Goal: Transaction & Acquisition: Book appointment/travel/reservation

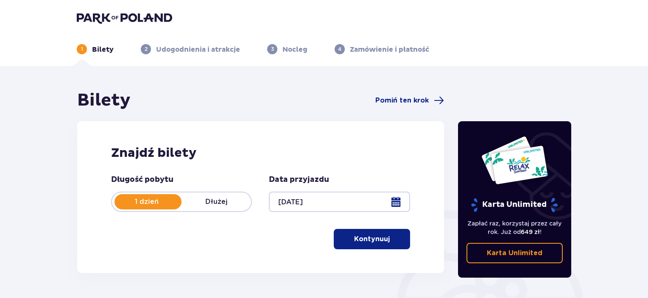
click at [344, 245] on button "Kontynuuj" at bounding box center [372, 239] width 76 height 20
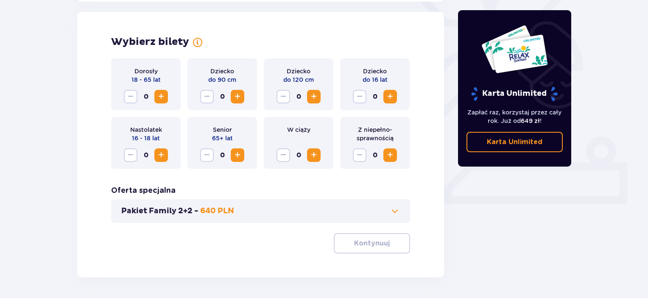
scroll to position [236, 0]
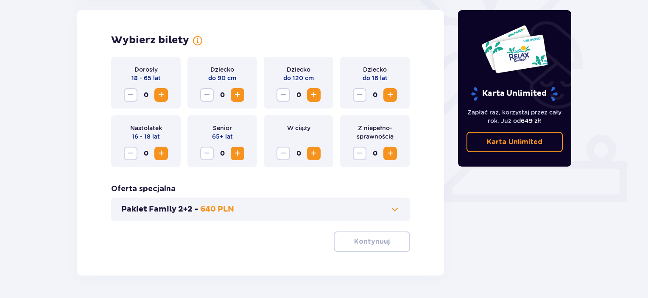
click at [163, 92] on span "Zwiększ" at bounding box center [161, 95] width 10 height 10
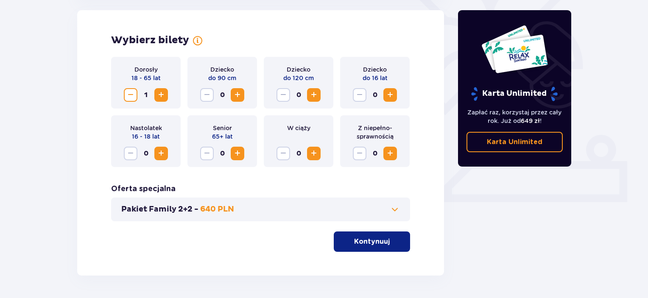
click at [163, 92] on span "Zwiększ" at bounding box center [161, 95] width 10 height 10
click at [358, 245] on p "Kontynuuj" at bounding box center [372, 241] width 36 height 9
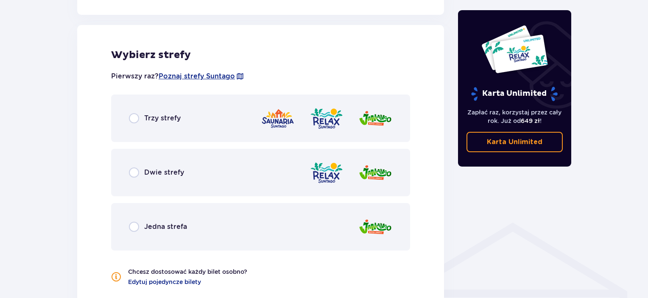
scroll to position [471, 0]
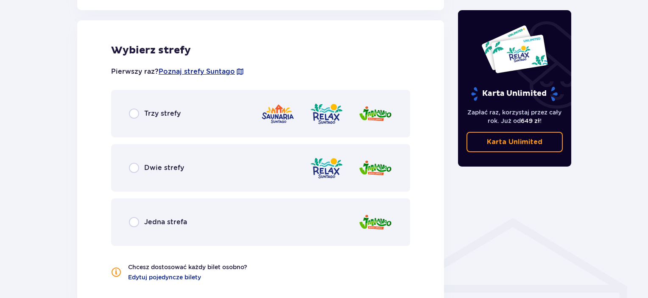
click at [154, 174] on div "Dwie strefy" at bounding box center [260, 168] width 299 height 48
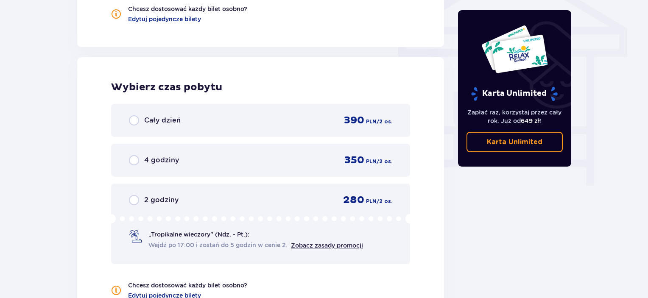
scroll to position [766, 0]
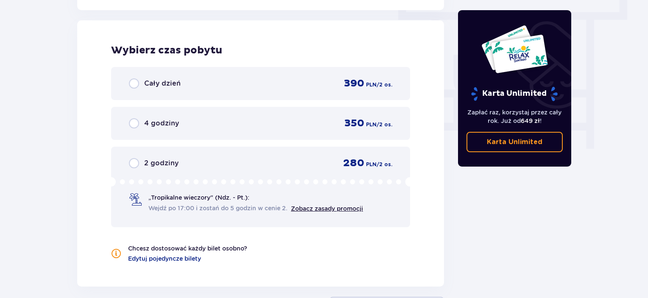
click at [136, 80] on input "radio" at bounding box center [134, 83] width 10 height 10
radio input "true"
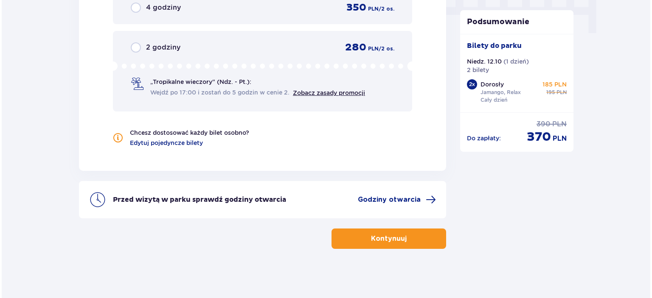
scroll to position [883, 0]
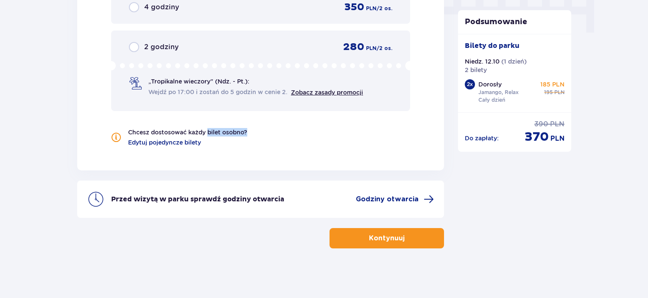
drag, startPoint x: 275, startPoint y: 133, endPoint x: 312, endPoint y: 133, distance: 36.9
click at [312, 133] on div "Chcesz dostosować każdy bilet osobno? Edytuj pojedyncze bilety" at bounding box center [260, 137] width 299 height 19
click at [309, 135] on div "Chcesz dostosować każdy bilet osobno? Edytuj pojedyncze bilety" at bounding box center [260, 137] width 299 height 19
click at [414, 196] on span "Godziny otwarcia" at bounding box center [387, 199] width 63 height 9
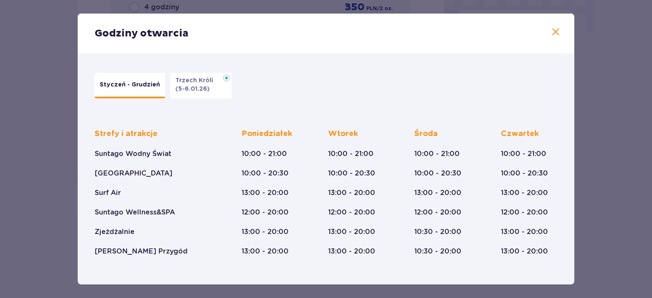
click at [144, 86] on p "Styczeń - Grudzień" at bounding box center [130, 85] width 60 height 8
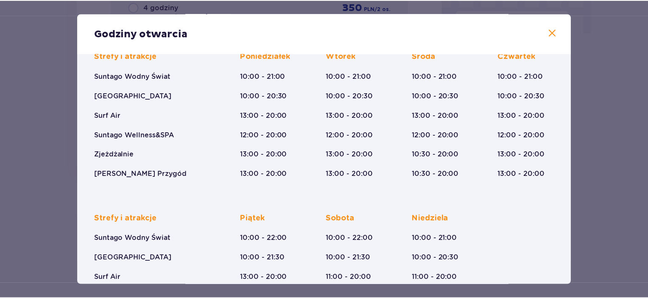
scroll to position [151, 0]
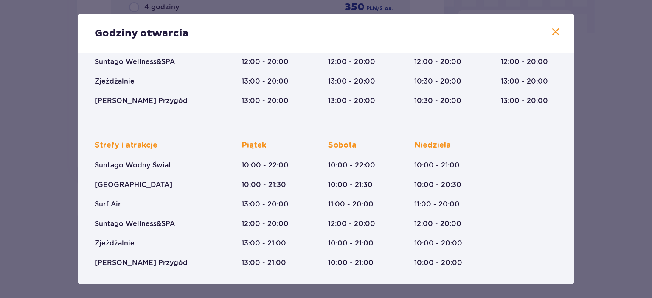
click at [552, 34] on span at bounding box center [555, 32] width 10 height 10
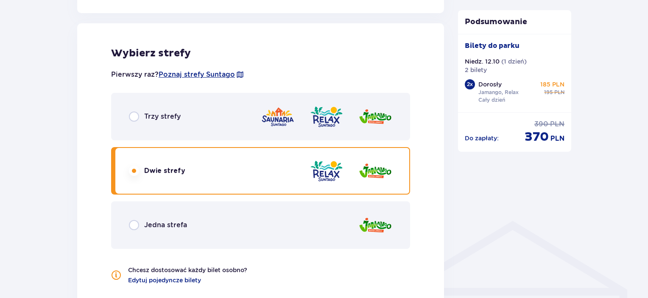
scroll to position [458, 0]
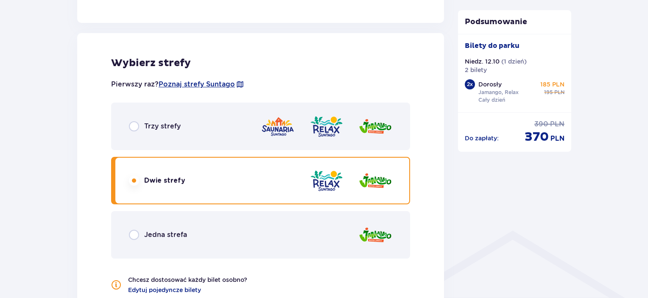
click at [199, 124] on div "Trzy strefy" at bounding box center [260, 127] width 299 height 48
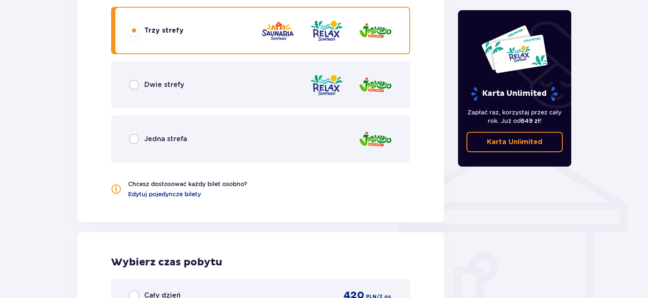
click at [185, 84] on div "Dwie strefy" at bounding box center [260, 85] width 299 height 48
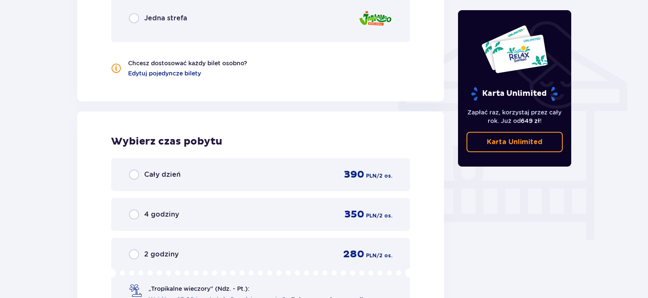
scroll to position [681, 0]
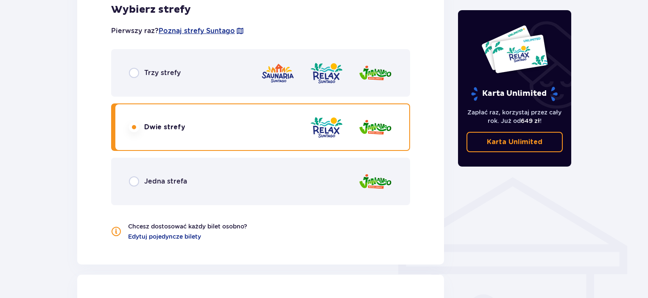
click at [188, 81] on div "Trzy strefy" at bounding box center [260, 73] width 299 height 48
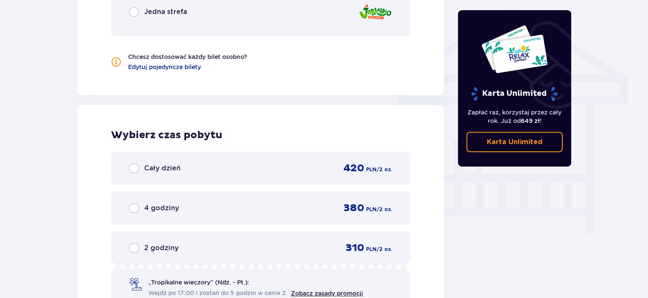
click at [288, 168] on div "Cały dzień 420 PLN / 2 os." at bounding box center [260, 168] width 263 height 13
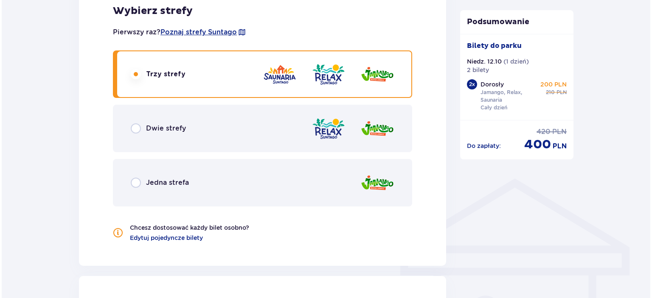
scroll to position [458, 0]
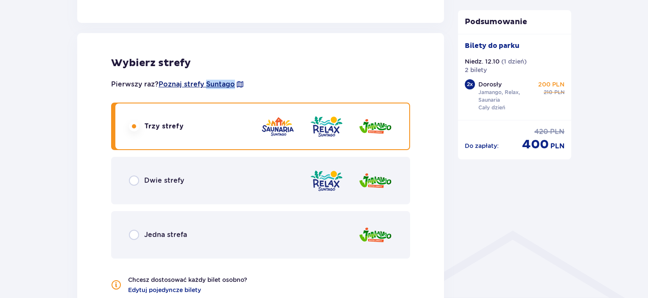
click at [212, 83] on span "Poznaj strefy Suntago" at bounding box center [197, 84] width 76 height 9
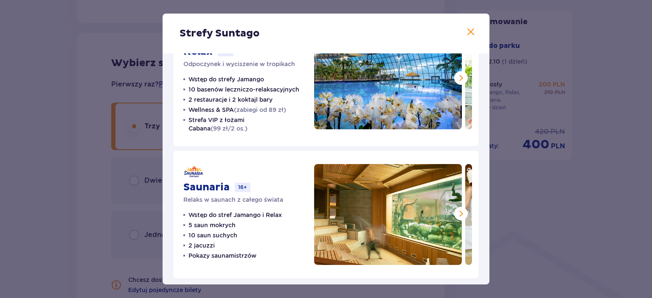
scroll to position [189, 0]
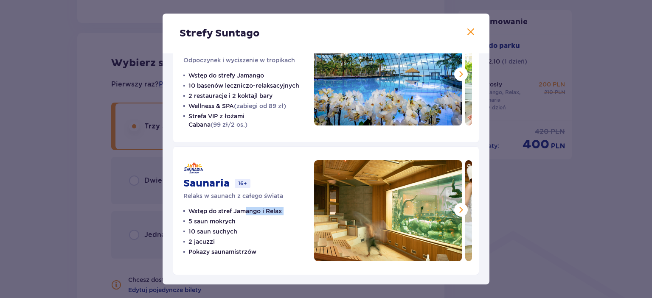
drag, startPoint x: 187, startPoint y: 221, endPoint x: 248, endPoint y: 220, distance: 61.1
click at [248, 220] on ul "Wstęp do stref Jamango i Relax 5 saun mokrych 10 saun suchych 2 jacuzzi Pokazy …" at bounding box center [232, 231] width 98 height 49
click at [208, 233] on p "10 saun suchych" at bounding box center [212, 231] width 49 height 8
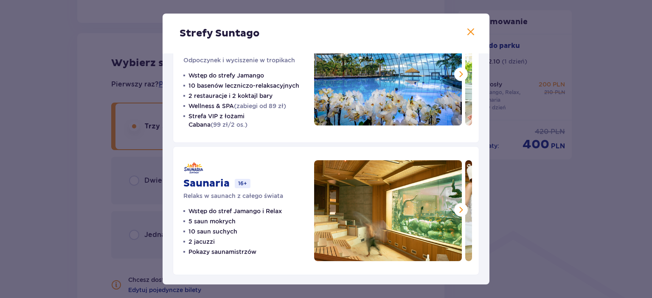
click at [208, 244] on p "2 jacuzzi" at bounding box center [201, 242] width 26 height 8
click at [215, 253] on p "Pokazy saunamistrzów" at bounding box center [222, 252] width 68 height 8
click at [263, 235] on ul "Wstęp do stref Jamango i Relax 5 saun mokrych 10 saun suchych 2 jacuzzi Pokazy …" at bounding box center [232, 231] width 98 height 49
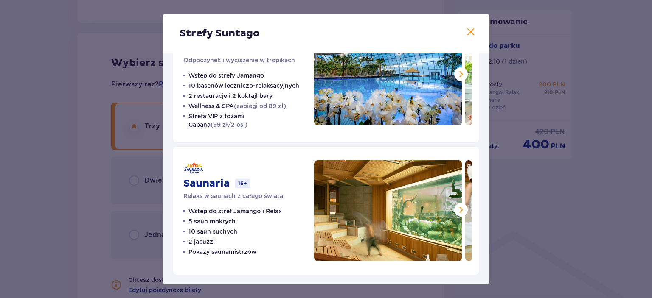
click at [457, 210] on span at bounding box center [461, 210] width 10 height 10
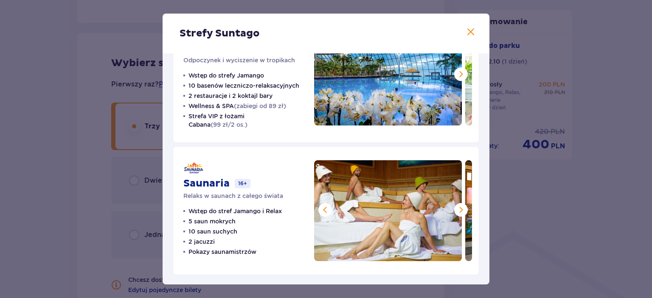
click at [462, 207] on span at bounding box center [461, 210] width 10 height 10
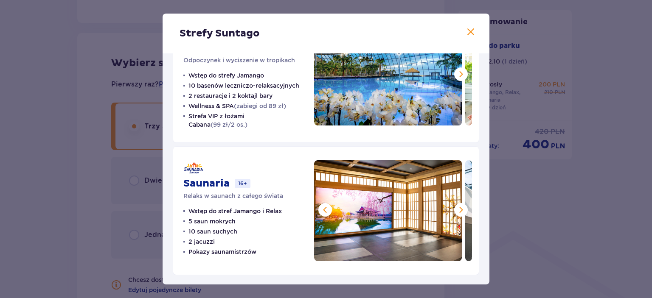
click at [462, 207] on span at bounding box center [461, 210] width 10 height 10
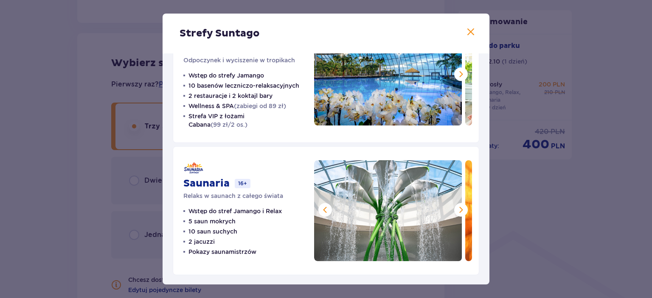
click at [462, 207] on span at bounding box center [461, 210] width 10 height 10
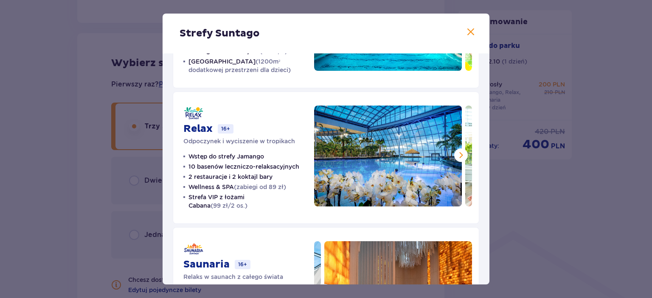
scroll to position [104, 0]
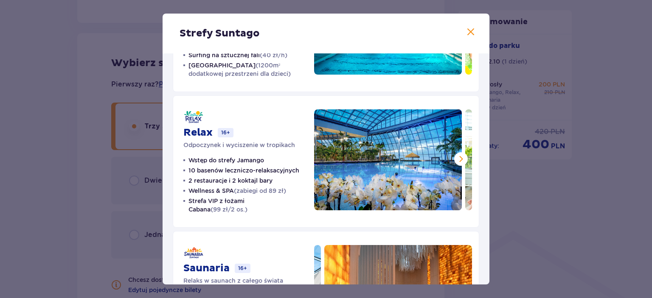
click at [457, 155] on span at bounding box center [461, 159] width 10 height 10
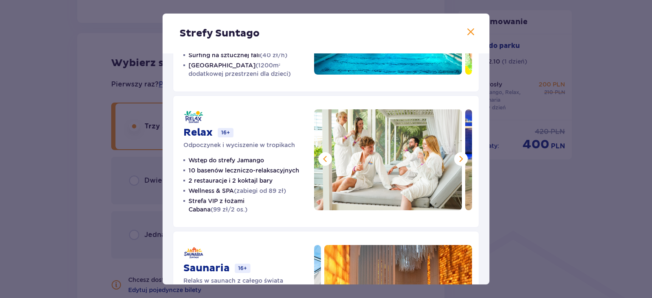
click at [457, 155] on span at bounding box center [461, 159] width 10 height 10
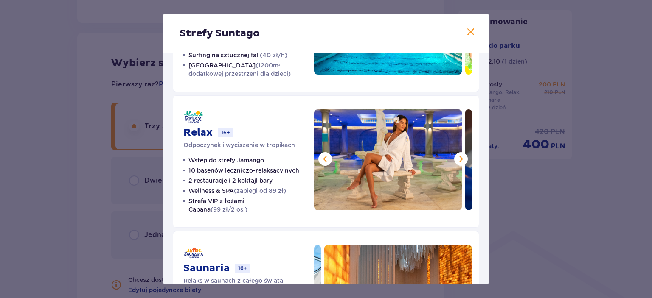
click at [457, 155] on span at bounding box center [461, 159] width 10 height 10
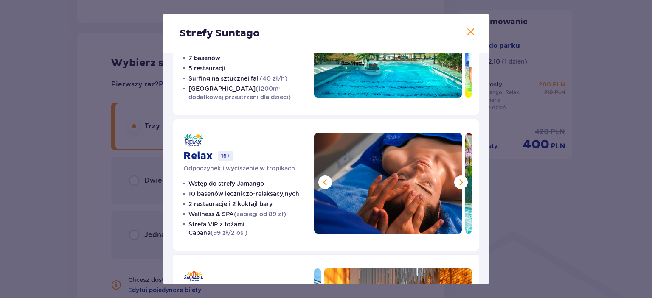
scroll to position [85, 0]
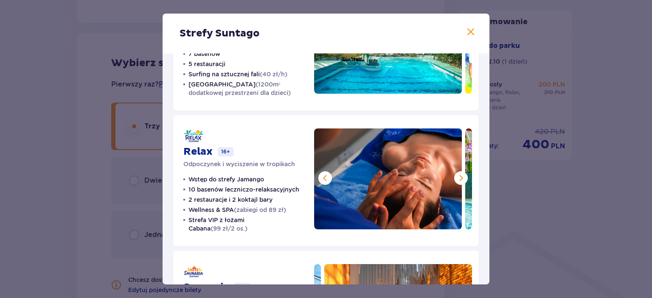
click at [322, 177] on span at bounding box center [325, 178] width 10 height 10
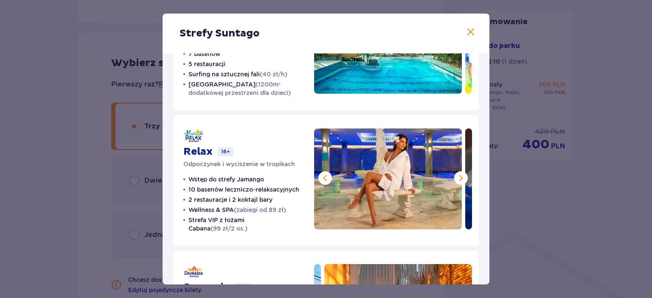
click at [462, 177] on span at bounding box center [461, 178] width 10 height 10
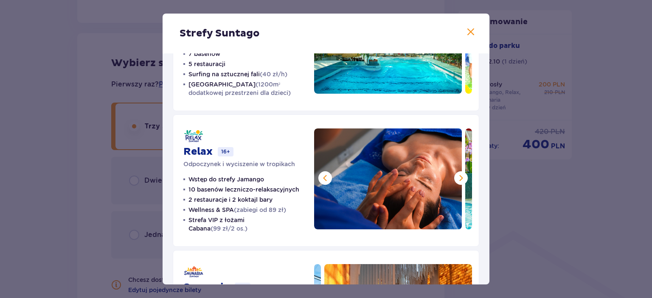
click at [462, 177] on span at bounding box center [461, 178] width 10 height 10
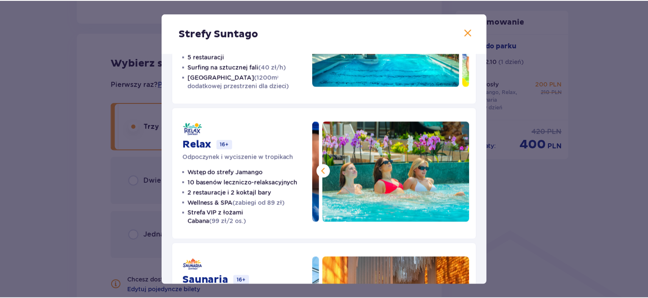
scroll to position [0, 0]
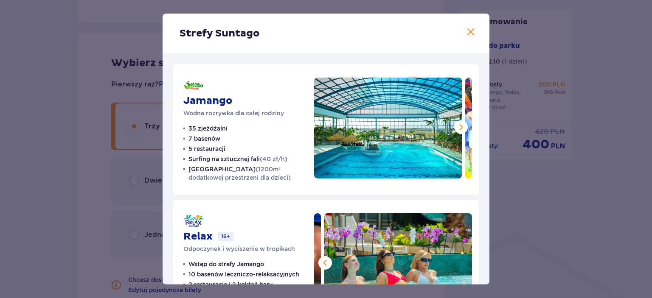
click at [465, 37] on span at bounding box center [470, 32] width 10 height 10
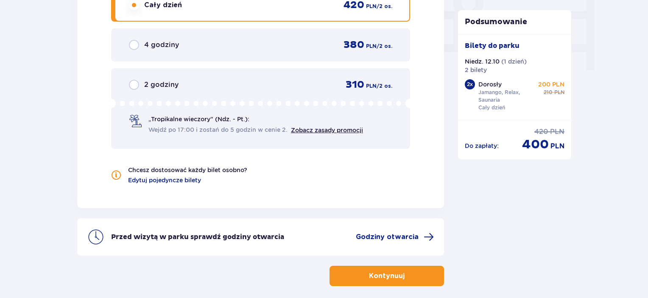
scroll to position [883, 0]
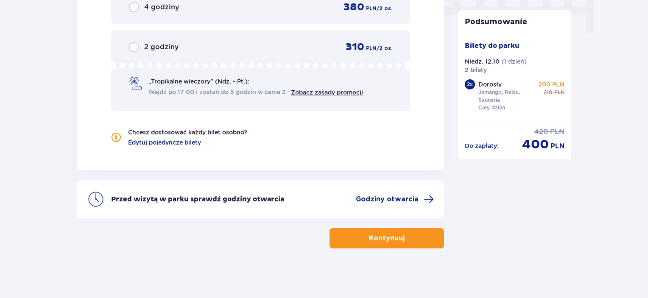
click at [355, 239] on button "Kontynuuj" at bounding box center [387, 238] width 115 height 20
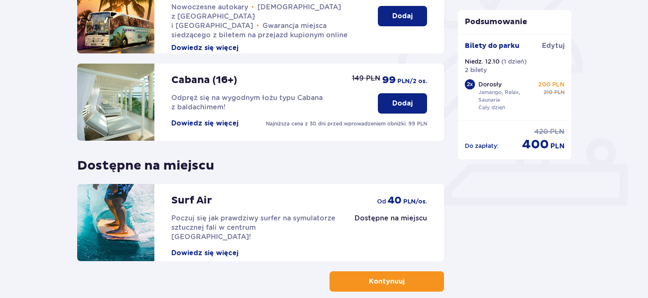
scroll to position [234, 0]
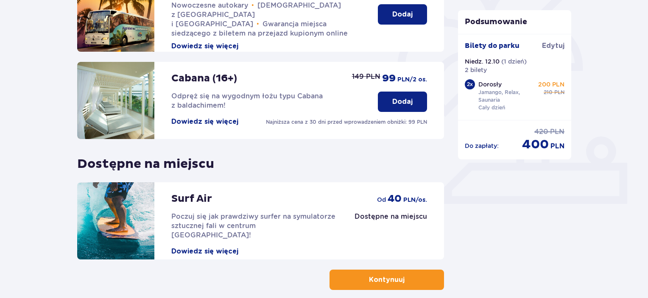
click at [369, 278] on p "Kontynuuj" at bounding box center [387, 279] width 36 height 9
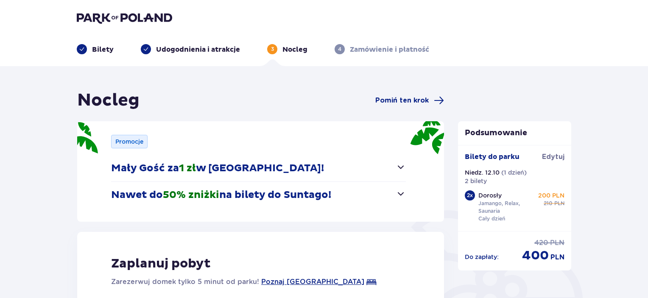
scroll to position [200, 0]
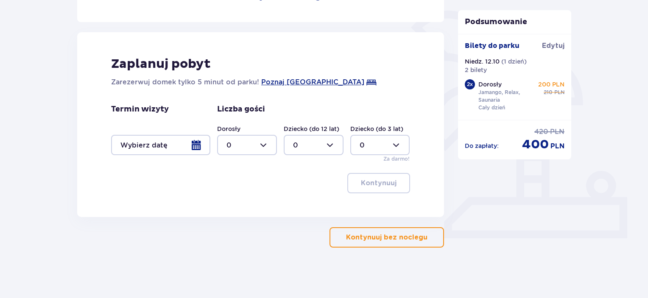
click at [375, 240] on p "Kontynuuj bez noclegu" at bounding box center [386, 237] width 81 height 9
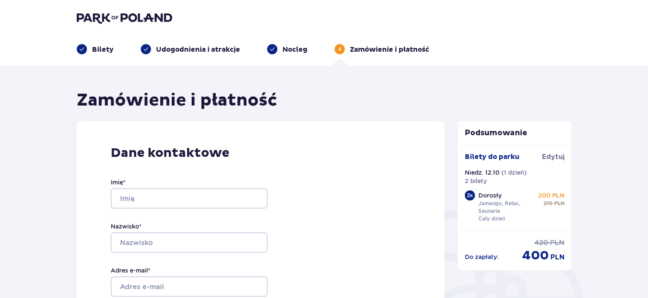
click at [289, 48] on p "Nocleg" at bounding box center [295, 49] width 25 height 9
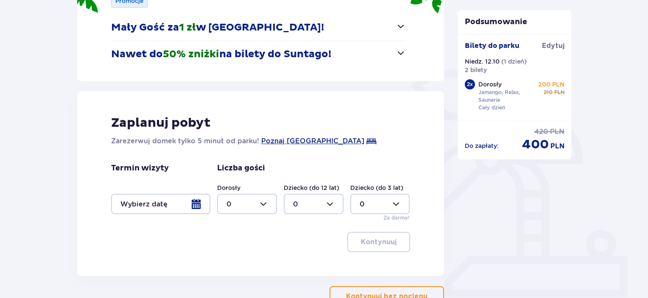
scroll to position [200, 0]
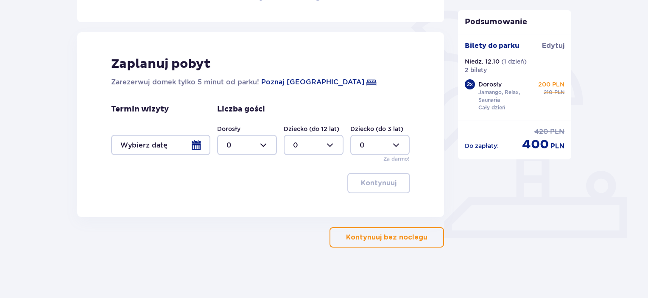
click at [172, 144] on div at bounding box center [160, 145] width 99 height 20
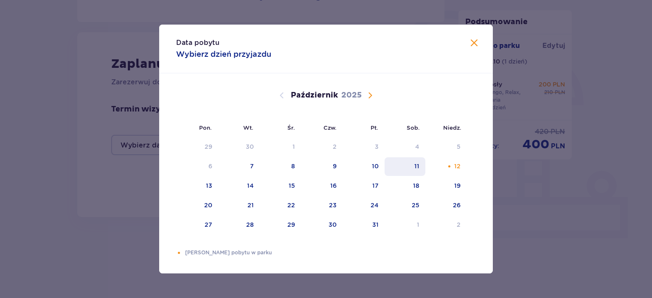
click at [412, 170] on div "11" at bounding box center [404, 166] width 41 height 19
click at [456, 168] on div "12" at bounding box center [457, 166] width 6 height 8
type input "[DATE] - [DATE]"
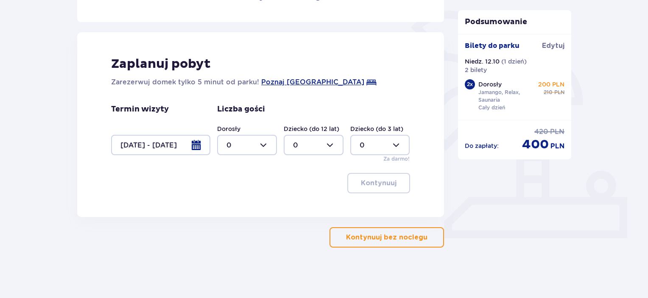
click at [266, 146] on div at bounding box center [247, 145] width 60 height 20
click at [240, 211] on span "2" at bounding box center [247, 207] width 58 height 18
type input "2"
click at [378, 181] on p "Kontynuuj" at bounding box center [379, 183] width 36 height 9
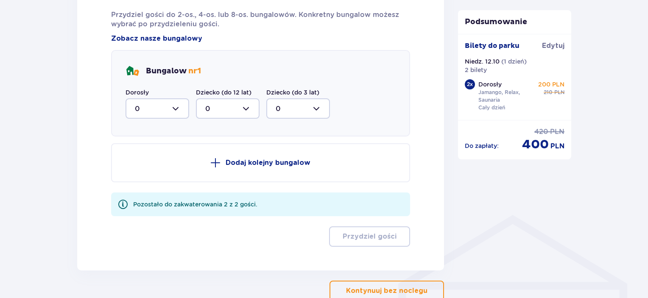
scroll to position [459, 0]
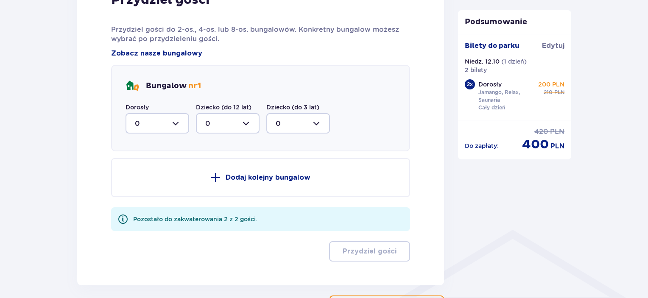
click at [163, 125] on div at bounding box center [158, 123] width 64 height 20
click at [154, 184] on div "2" at bounding box center [157, 184] width 45 height 9
type input "2"
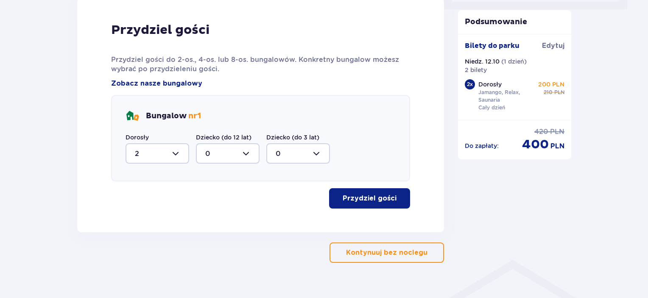
scroll to position [444, 0]
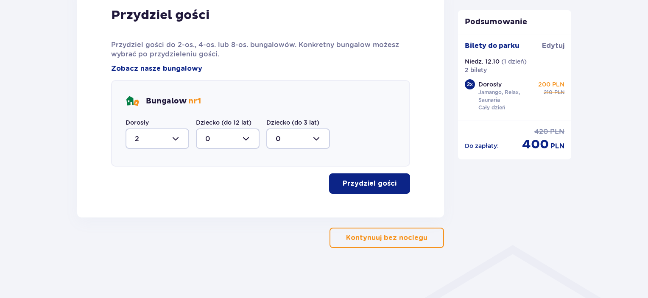
click at [364, 182] on p "Przydziel gości" at bounding box center [370, 183] width 54 height 9
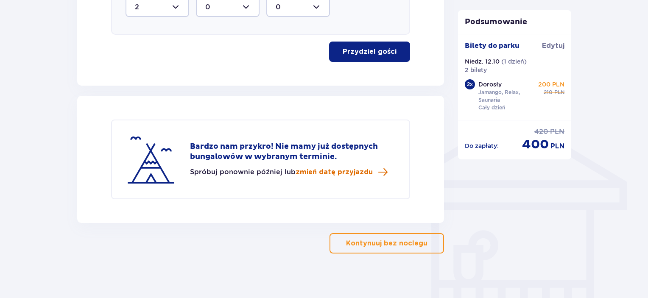
scroll to position [581, 0]
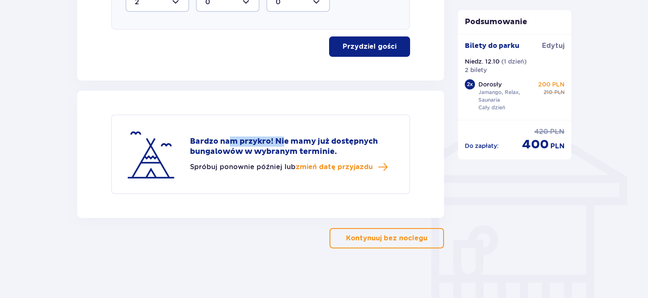
drag, startPoint x: 241, startPoint y: 139, endPoint x: 356, endPoint y: 141, distance: 114.2
click at [350, 140] on p "Bardzo nam przykro! Nie mamy już dostępnych bungalowów w wybranym terminie." at bounding box center [293, 147] width 206 height 20
click at [360, 141] on p "Bardzo nam przykro! Nie mamy już dostępnych bungalowów w wybranym terminie." at bounding box center [293, 147] width 206 height 20
click at [388, 240] on p "Kontynuuj bez noclegu" at bounding box center [386, 238] width 81 height 9
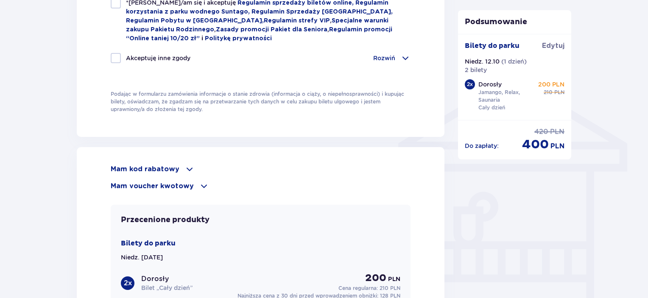
scroll to position [594, 0]
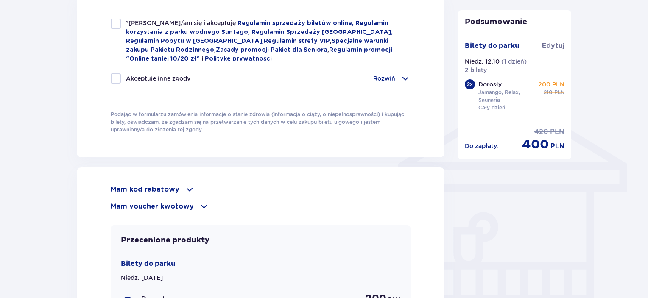
click at [185, 188] on span at bounding box center [190, 190] width 10 height 10
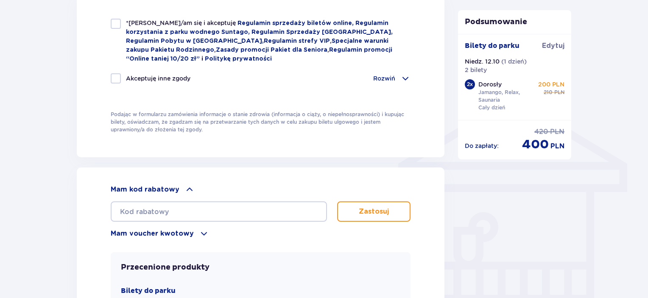
click at [185, 188] on span at bounding box center [190, 190] width 10 height 10
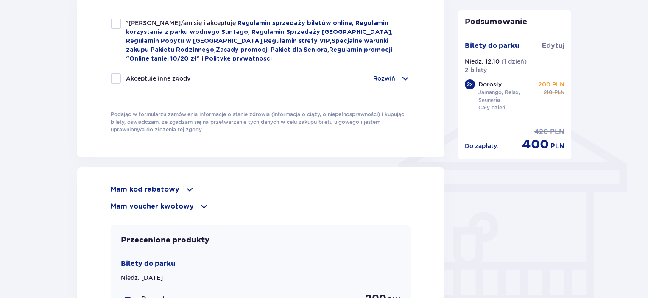
click at [199, 203] on span at bounding box center [204, 207] width 10 height 10
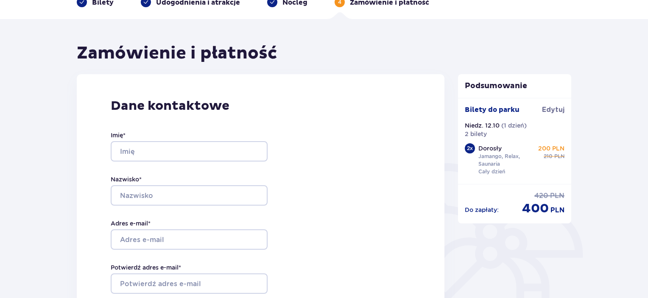
scroll to position [42, 0]
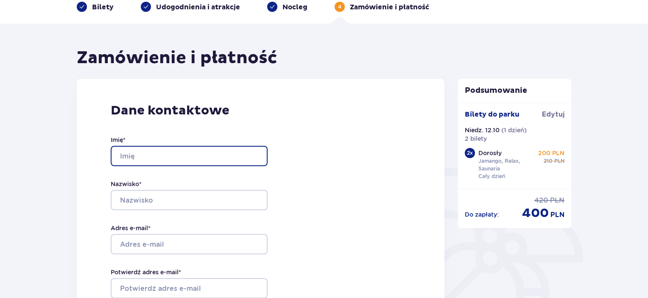
click at [205, 157] on input "Imię *" at bounding box center [189, 156] width 157 height 20
type input "[PERSON_NAME]"
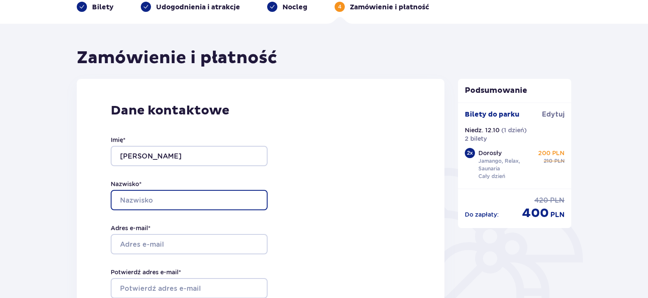
type input "[PERSON_NAME]"
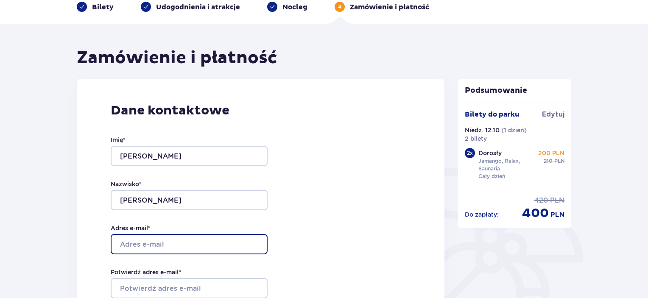
type input "[EMAIL_ADDRESS][DOMAIN_NAME]"
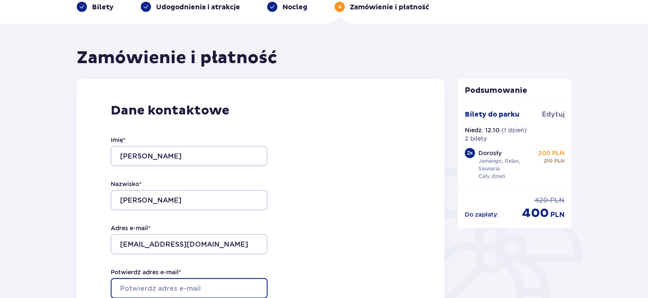
type input "[EMAIL_ADDRESS][DOMAIN_NAME]"
type input "605150642"
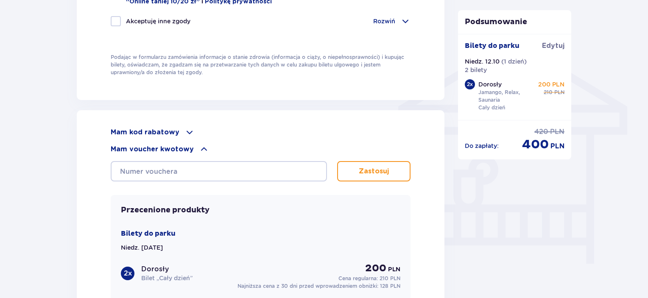
scroll to position [636, 0]
